Goal: Find specific page/section: Find specific page/section

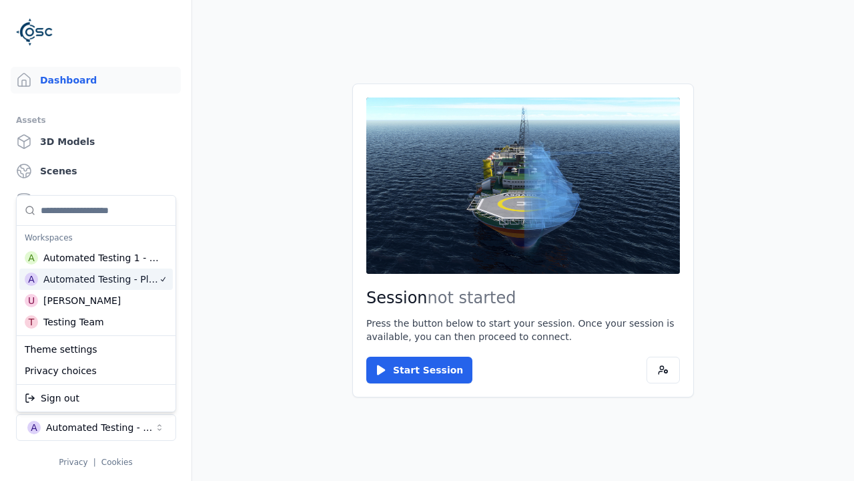
click at [320, 266] on html "Dashboard Assets 3D Models Scenes Datasets Recordings Support Documentation A A…" at bounding box center [427, 240] width 854 height 481
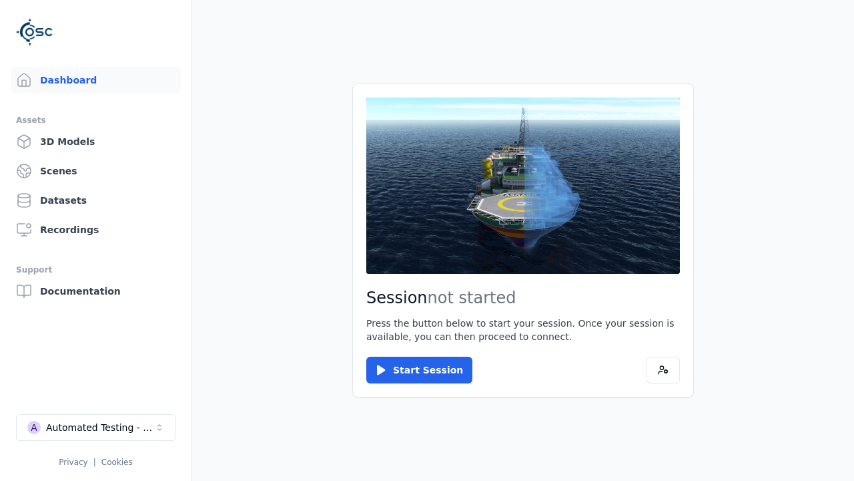
click at [95, 141] on link "3D Models" at bounding box center [96, 141] width 170 height 27
